Goal: Navigation & Orientation: Find specific page/section

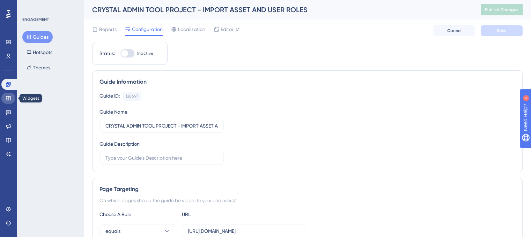
click at [11, 99] on link at bounding box center [8, 98] width 14 height 11
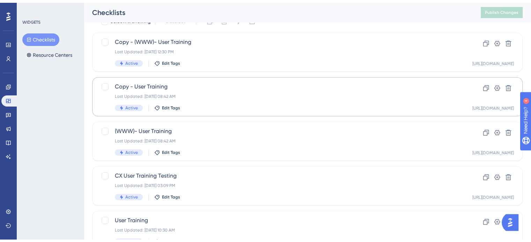
scroll to position [61, 0]
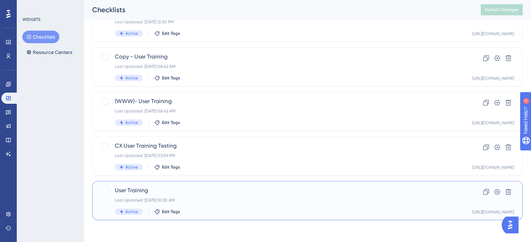
click at [241, 196] on div "User Training Last Updated: [DATE] 10:30 AM Active Edit Tags" at bounding box center [279, 201] width 329 height 29
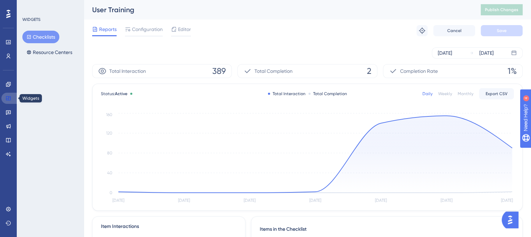
click at [8, 98] on icon at bounding box center [8, 98] width 5 height 4
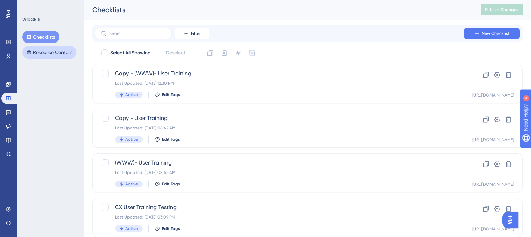
click at [62, 57] on button "Resource Centers" at bounding box center [49, 52] width 54 height 13
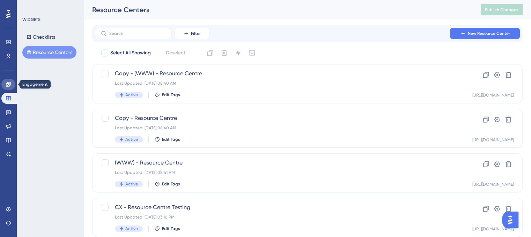
click at [10, 83] on icon at bounding box center [8, 84] width 5 height 5
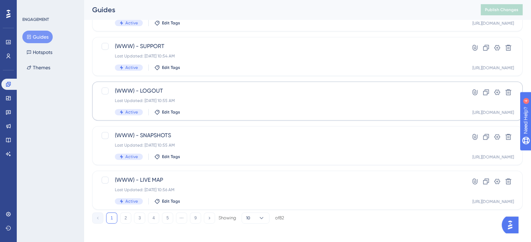
scroll to position [299, 0]
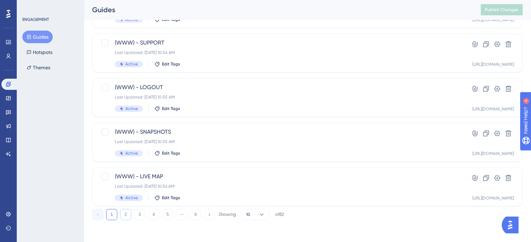
click at [124, 214] on button "2" at bounding box center [125, 214] width 11 height 11
click at [139, 216] on button "3" at bounding box center [139, 214] width 11 height 11
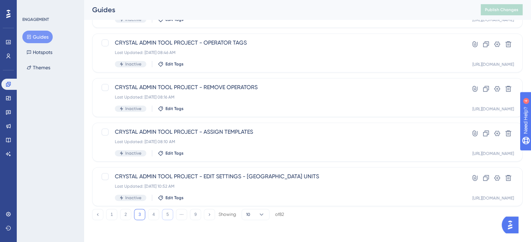
click at [166, 217] on button "5" at bounding box center [167, 214] width 11 height 11
click at [194, 218] on button "9" at bounding box center [195, 214] width 11 height 11
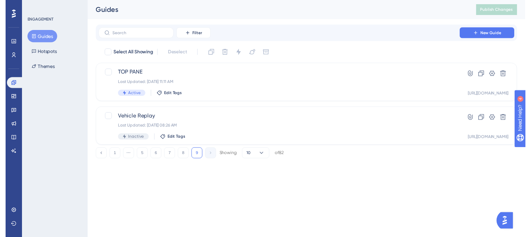
scroll to position [0, 0]
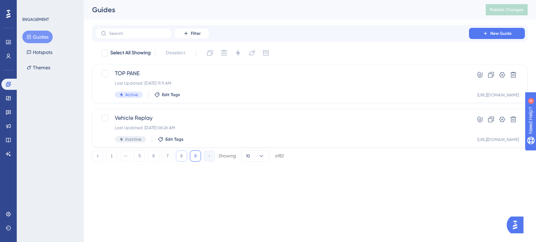
click at [182, 158] on button "8" at bounding box center [181, 156] width 11 height 11
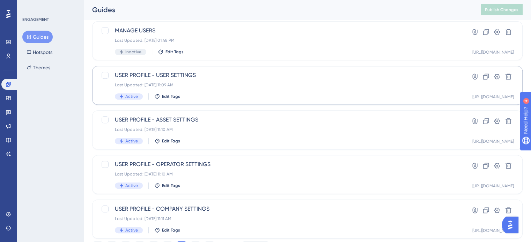
scroll to position [299, 0]
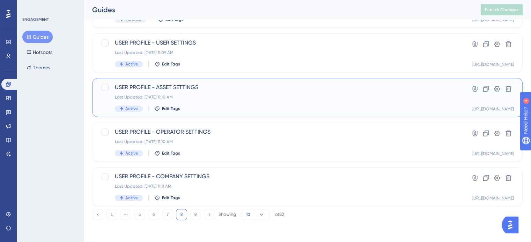
click at [222, 98] on div "Last Updated: [DATE] 11:10 AM" at bounding box center [279, 98] width 329 height 6
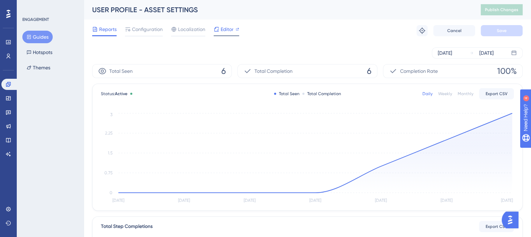
click at [223, 33] on span "Editor" at bounding box center [226, 29] width 13 height 8
click at [145, 33] on span "Configuration" at bounding box center [147, 29] width 31 height 8
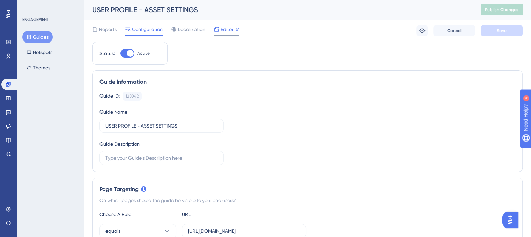
click at [226, 28] on span "Editor" at bounding box center [226, 29] width 13 height 8
